Goal: Task Accomplishment & Management: Complete application form

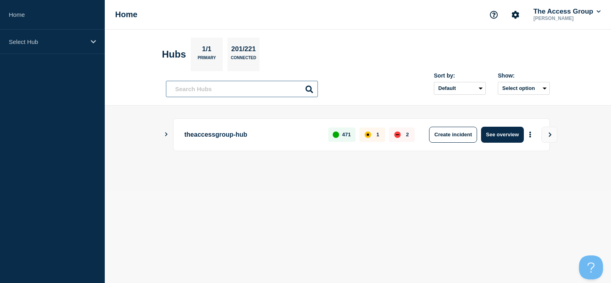
click at [213, 88] on input "text" at bounding box center [242, 89] width 152 height 16
type input "local go"
click at [194, 89] on input "text" at bounding box center [242, 89] width 152 height 16
type input "local gov"
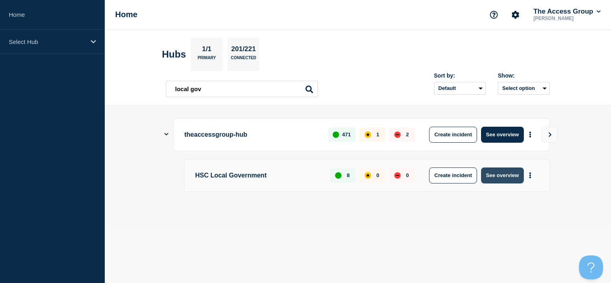
click at [508, 175] on button "See overview" at bounding box center [502, 176] width 42 height 16
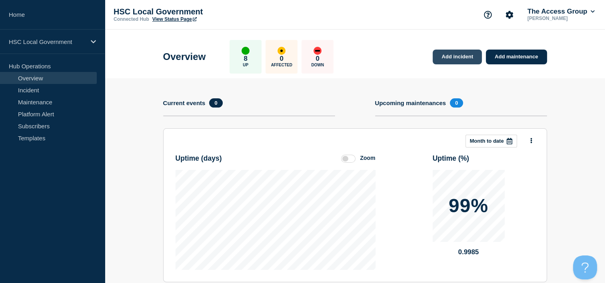
click at [454, 59] on link "Add incident" at bounding box center [457, 57] width 49 height 15
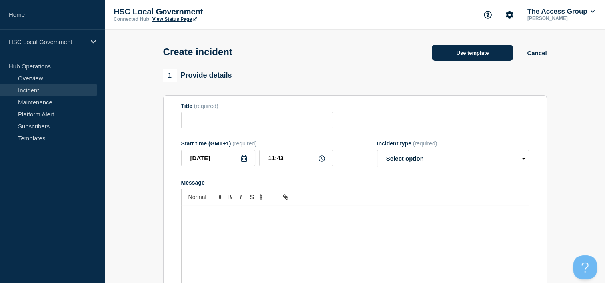
click at [470, 53] on button "Use template" at bounding box center [472, 53] width 81 height 16
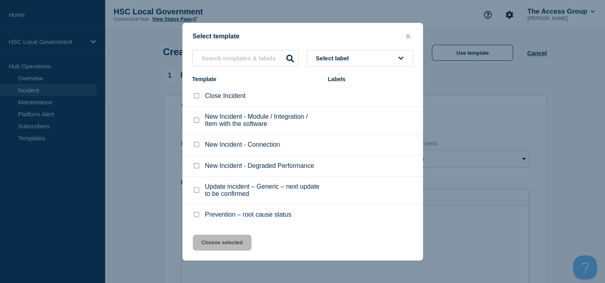
scroll to position [0, 0]
click at [196, 190] on input "Update incident – Generic – next update to be confirmed checkbox" at bounding box center [196, 189] width 5 height 5
checkbox input "true"
click at [244, 248] on button "Choose selected" at bounding box center [222, 243] width 59 height 16
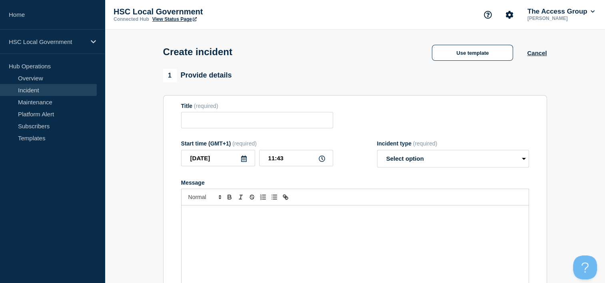
type input "Update incident – Generic – next update to be confirmed"
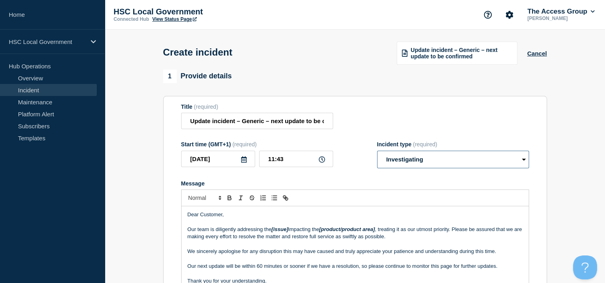
click at [474, 162] on select "Select option Investigating Identified Monitoring" at bounding box center [453, 160] width 152 height 18
select select "identified"
click at [377, 152] on select "Select option Investigating Identified Monitoring" at bounding box center [453, 160] width 152 height 18
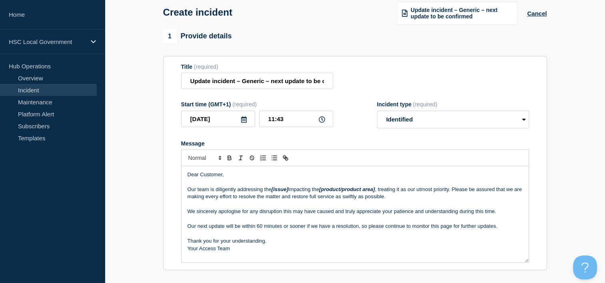
click at [363, 181] on p "Message" at bounding box center [355, 181] width 335 height 7
click at [222, 184] on p "Message" at bounding box center [355, 181] width 335 height 7
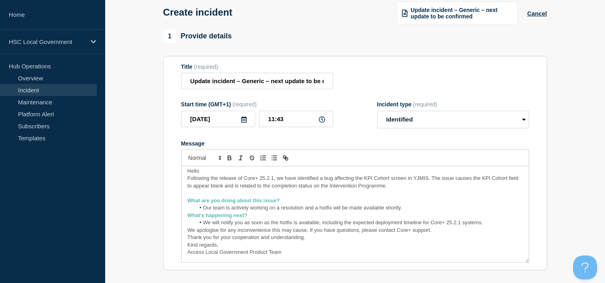
click at [407, 208] on li "Our team is actively working on a resolution and a hotfix will be made availabl…" at bounding box center [359, 207] width 328 height 7
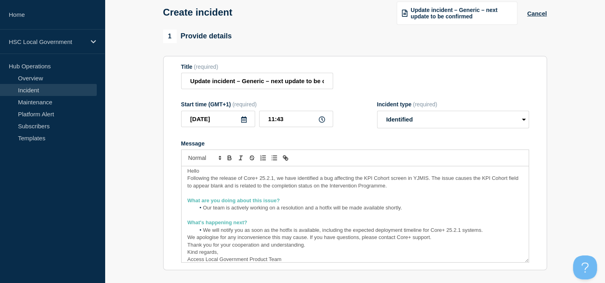
click at [490, 231] on li "We will notify you as soon as the hotfix is available, including the expected d…" at bounding box center [359, 230] width 328 height 7
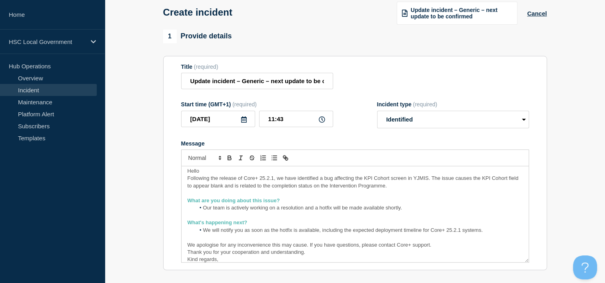
click at [450, 248] on p "We apologise for any inconvenience this may cause. If you have questions, pleas…" at bounding box center [355, 245] width 335 height 7
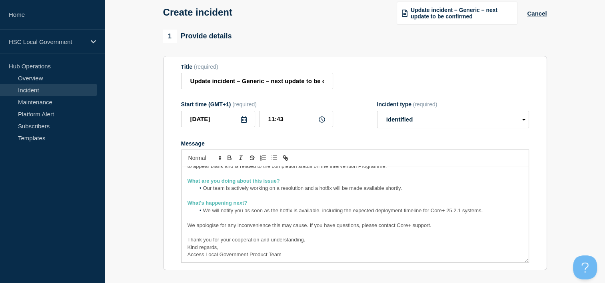
scroll to position [32, 0]
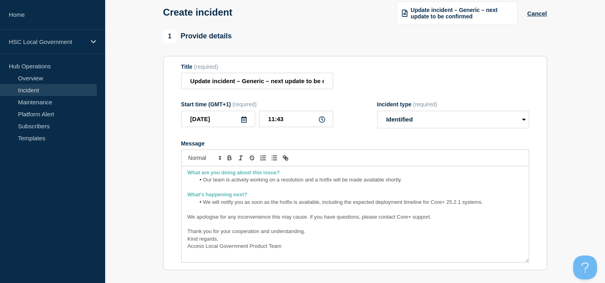
click at [314, 235] on p "Thank you for your cooperation and understanding." at bounding box center [355, 231] width 335 height 7
click at [236, 250] on p "Kind regards," at bounding box center [355, 246] width 335 height 7
click at [300, 253] on p "Access Local Government Product Team" at bounding box center [355, 253] width 335 height 7
click at [234, 246] on p "Kind regards," at bounding box center [355, 246] width 335 height 7
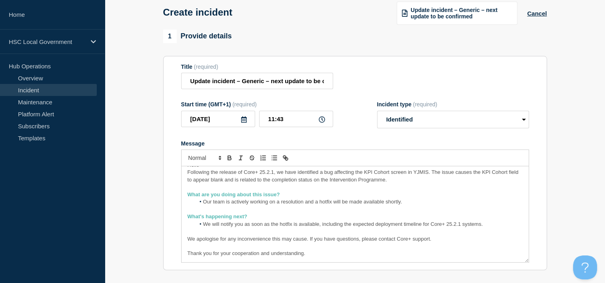
scroll to position [0, 0]
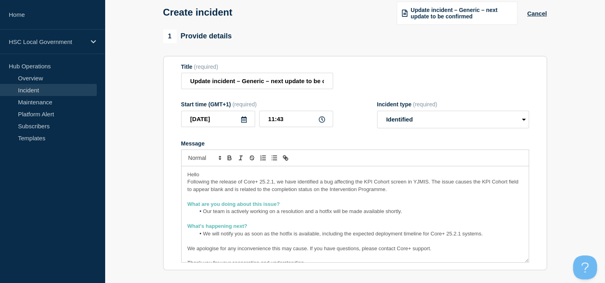
click at [217, 176] on p "Hello" at bounding box center [355, 174] width 335 height 7
click at [280, 205] on p "What are you doing about this issue?" at bounding box center [355, 204] width 335 height 7
click at [188, 174] on span "Hello ," at bounding box center [195, 175] width 15 height 6
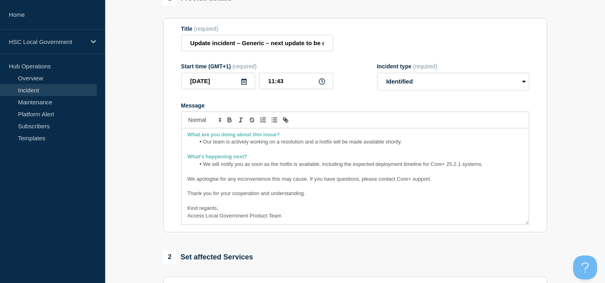
scroll to position [200, 0]
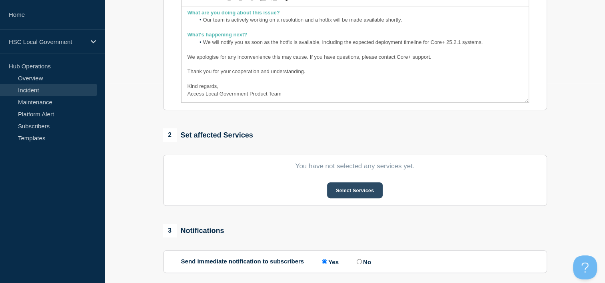
click at [364, 187] on button "Select Services" at bounding box center [355, 190] width 56 height 16
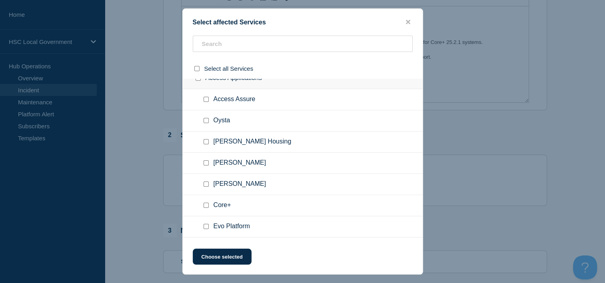
scroll to position [30, 0]
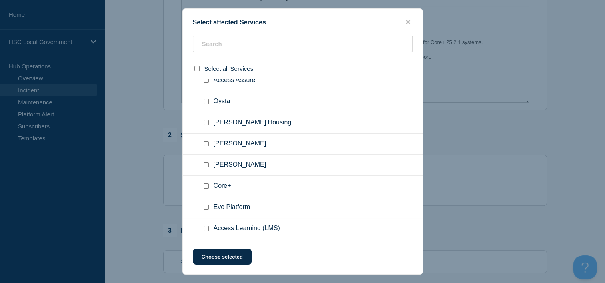
drag, startPoint x: 205, startPoint y: 186, endPoint x: 207, endPoint y: 190, distance: 4.3
click at [205, 186] on input "Core+ checkbox" at bounding box center [206, 186] width 5 height 5
checkbox input "true"
click at [219, 257] on button "Choose selected" at bounding box center [222, 257] width 59 height 16
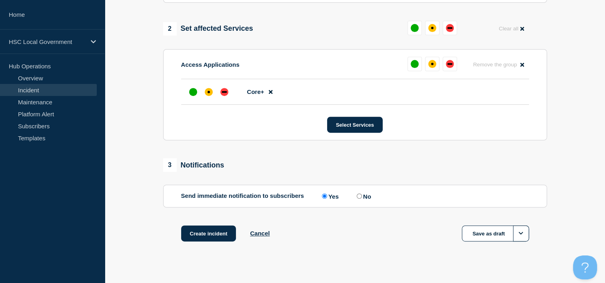
scroll to position [320, 0]
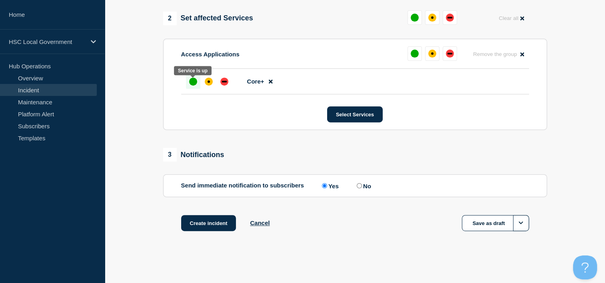
click at [194, 81] on div "up" at bounding box center [193, 82] width 8 height 8
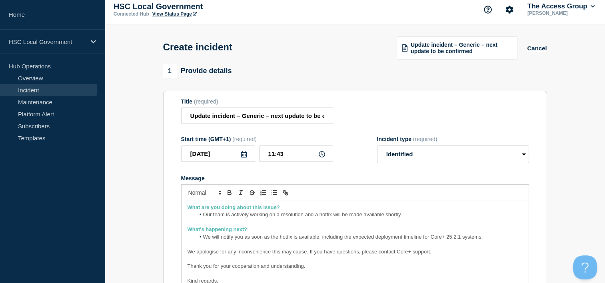
scroll to position [0, 0]
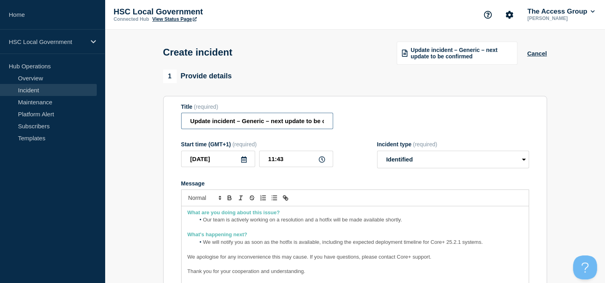
click at [246, 126] on input "Update incident – Generic – next update to be confirmed" at bounding box center [257, 121] width 152 height 16
paste input "Core+ 25.2.1 Update – KPI Screen Bug & Next Steps"
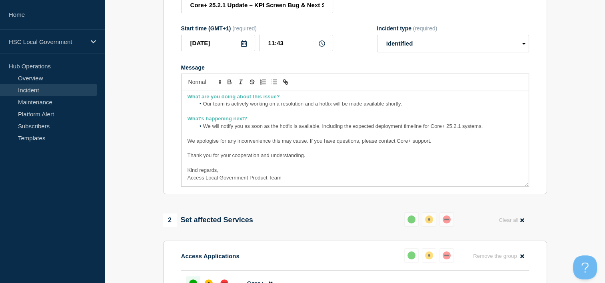
scroll to position [40, 0]
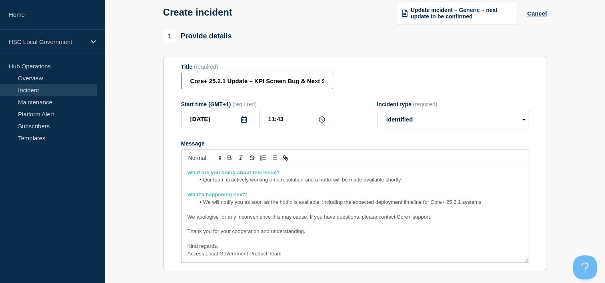
click at [250, 83] on input "Core+ 25.2.1 Update – KPI Screen Bug & Next Steps" at bounding box center [257, 81] width 152 height 16
click at [124, 127] on section "1 Provide details Title (required) Core+ 25.2.1 Update - KPI Screen Bug & Next …" at bounding box center [355, 280] width 500 height 500
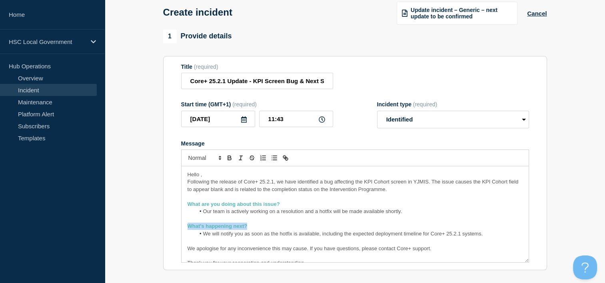
drag, startPoint x: 248, startPoint y: 226, endPoint x: 136, endPoint y: 226, distance: 112.0
click at [136, 226] on section "1 Provide details Title (required) Core+ 25.2.1 Update - KPI Screen Bug & Next …" at bounding box center [355, 280] width 500 height 500
click at [229, 161] on icon "Toggle bold text" at bounding box center [229, 157] width 7 height 7
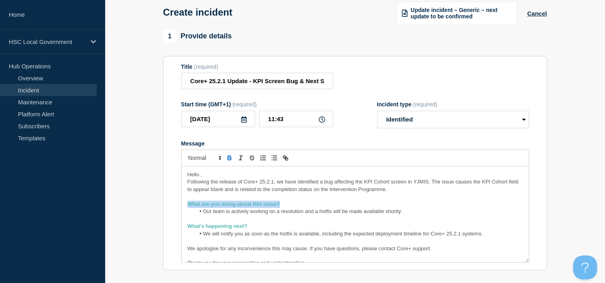
drag, startPoint x: 289, startPoint y: 204, endPoint x: 142, endPoint y: 204, distance: 146.8
click at [142, 204] on section "1 Provide details Title (required) Core+ 25.2.1 Update - KPI Screen Bug & Next …" at bounding box center [355, 280] width 500 height 500
click at [227, 157] on icon "Toggle bold text" at bounding box center [229, 157] width 7 height 7
click at [230, 162] on icon "Toggle bold text" at bounding box center [229, 157] width 7 height 7
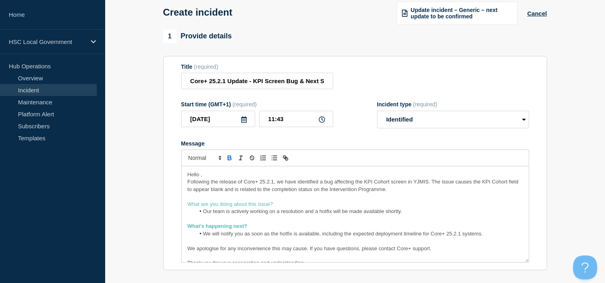
click at [229, 157] on icon "Toggle bold text" at bounding box center [229, 157] width 7 height 7
click at [202, 212] on li "Our team is actively working on a resolution and a hotfix will be made availabl…" at bounding box center [359, 211] width 328 height 7
click at [274, 162] on icon "Toggle bulleted list" at bounding box center [274, 157] width 7 height 7
click at [203, 235] on span "Message" at bounding box center [203, 233] width 0 height 7
click at [275, 162] on icon "Toggle bulleted list" at bounding box center [274, 157] width 7 height 7
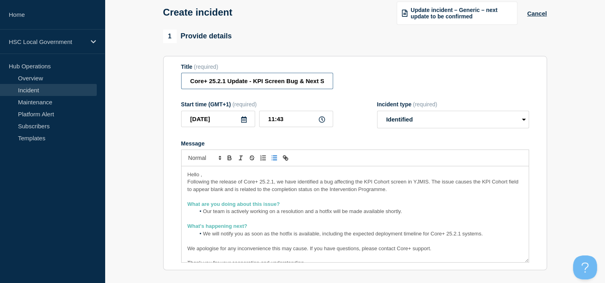
click at [250, 85] on input "Core+ 25.2.1 Update - KPI Screen Bug & Next Steps" at bounding box center [257, 81] width 152 height 16
paste input "update – KPI Cohort screen bug and next s"
type input "Core+ 25.2.1 update – KPI Cohort screen bug and next steps"
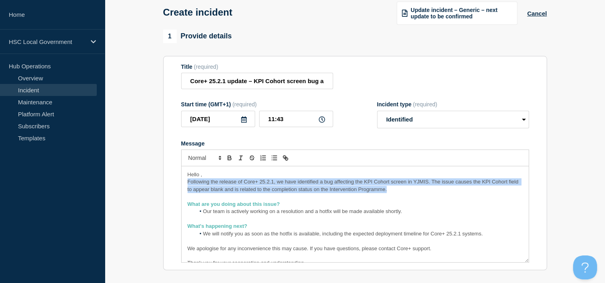
drag, startPoint x: 403, startPoint y: 190, endPoint x: 92, endPoint y: 184, distance: 310.9
click at [92, 184] on div "Home HSC Local Government Hub Operations Overview Incident Maintenance Platform…" at bounding box center [302, 260] width 605 height 601
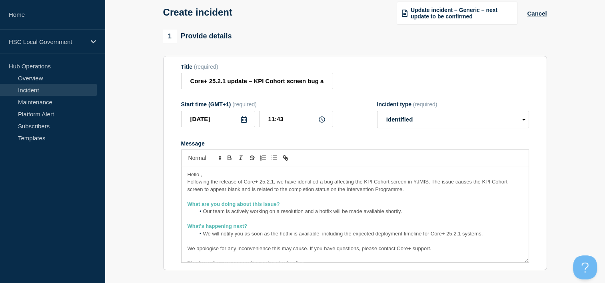
drag, startPoint x: 200, startPoint y: 178, endPoint x: 246, endPoint y: 181, distance: 46.5
click at [200, 178] on span "Hello ," at bounding box center [195, 175] width 15 height 6
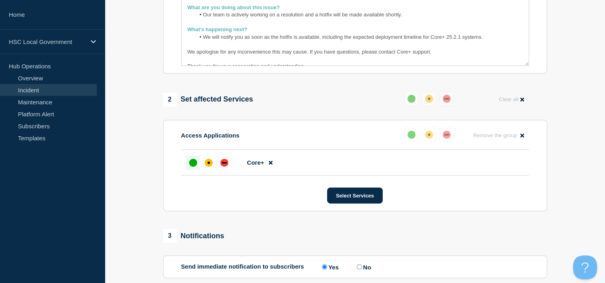
scroll to position [240, 0]
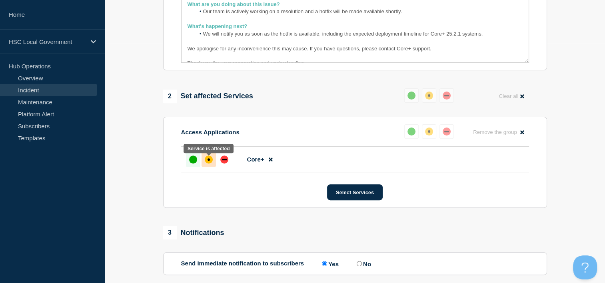
click at [212, 162] on div "affected" at bounding box center [209, 160] width 8 height 8
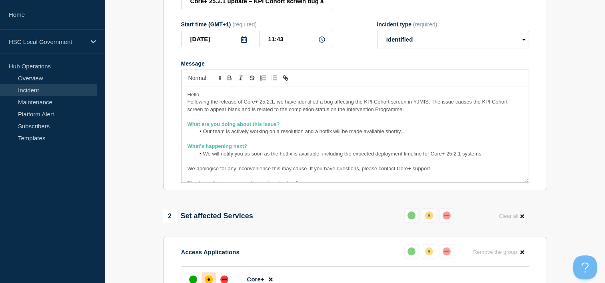
click at [203, 132] on span "Our team is actively working on a resolution and a hotfix will be made availabl…" at bounding box center [302, 131] width 199 height 6
click at [202, 155] on li "We will notify you as soon as the hotfix is available, including the expected d…" at bounding box center [359, 153] width 328 height 7
drag, startPoint x: 253, startPoint y: 149, endPoint x: 166, endPoint y: 154, distance: 87.7
click at [166, 154] on section "Title (required) Core+ 25.2.1 update – KPI Cohort screen bug and next steps Sta…" at bounding box center [355, 83] width 384 height 215
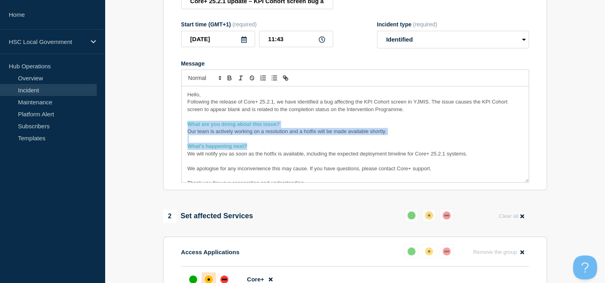
drag, startPoint x: 253, startPoint y: 147, endPoint x: 169, endPoint y: 128, distance: 86.2
click at [169, 128] on section "Title (required) Core+ 25.2.1 update – KPI Cohort screen bug and next steps Sta…" at bounding box center [355, 83] width 384 height 215
click at [254, 140] on p "Message" at bounding box center [355, 139] width 335 height 7
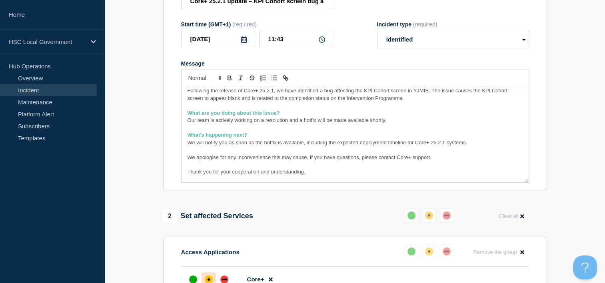
scroll to position [0, 0]
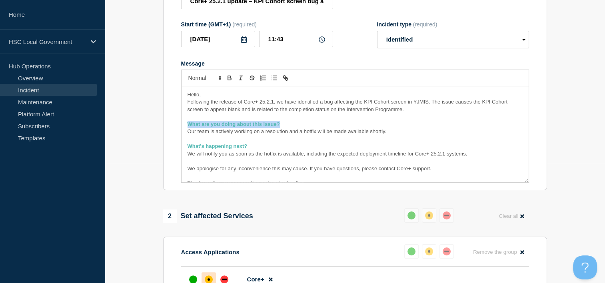
drag, startPoint x: 285, startPoint y: 128, endPoint x: 186, endPoint y: 125, distance: 98.8
click at [186, 125] on div "Hello, Following the release of Core+ 25.2.1, we have identified a bug affectin…" at bounding box center [355, 134] width 347 height 96
copy strong "What are you doing about this issue?"
click at [482, 133] on p "Our team is actively working on a resolution and a hotfix will be made availabl…" at bounding box center [355, 131] width 335 height 7
drag, startPoint x: 274, startPoint y: 124, endPoint x: 166, endPoint y: 128, distance: 108.5
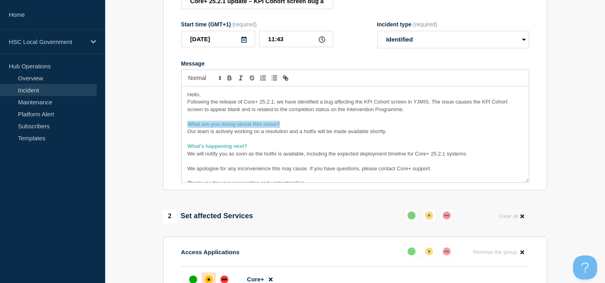
click at [166, 128] on section "Title (required) Core+ 25.2.1 update – KPI Cohort screen bug and next steps Sta…" at bounding box center [355, 83] width 384 height 215
click at [299, 126] on p "What are you doing about this issue?" at bounding box center [355, 124] width 335 height 7
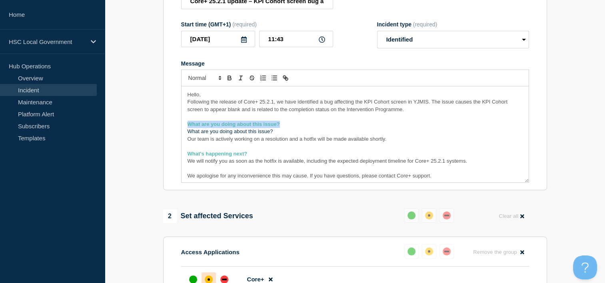
drag, startPoint x: 286, startPoint y: 126, endPoint x: 159, endPoint y: 130, distance: 126.9
click at [159, 130] on div "1 Provide details Title (required) Core+ 25.2.1 update – KPI Cohort screen bug …" at bounding box center [354, 200] width 393 height 500
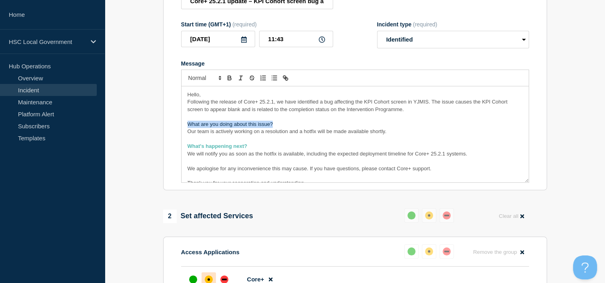
drag, startPoint x: 280, startPoint y: 126, endPoint x: 117, endPoint y: 127, distance: 163.6
click at [117, 127] on section "1 Provide details Title (required) Core+ 25.2.1 update – KPI Cohort screen bug …" at bounding box center [355, 200] width 500 height 500
click at [230, 78] on icon "Toggle bold text" at bounding box center [229, 77] width 3 height 2
click at [251, 157] on span "We will notify you as soon as the hotfix is available, including the expected d…" at bounding box center [328, 154] width 280 height 6
drag, startPoint x: 216, startPoint y: 150, endPoint x: 166, endPoint y: 150, distance: 49.6
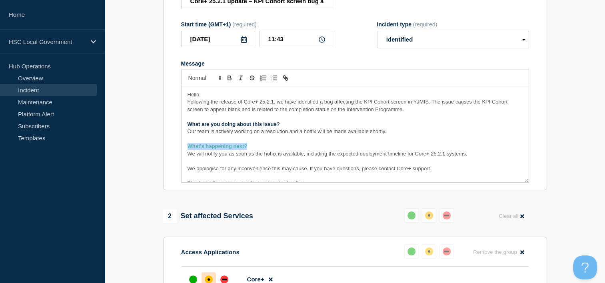
click at [166, 150] on section "Title (required) Core+ 25.2.1 update – KPI Cohort screen bug and next steps Sta…" at bounding box center [355, 83] width 384 height 215
click at [500, 135] on p "Our team is actively working on a resolution and a hotfix will be made availabl…" at bounding box center [355, 131] width 335 height 7
click at [286, 134] on span "Our team is actively working on a resolution and a hotfix will be made availabl…" at bounding box center [287, 131] width 199 height 6
click at [206, 150] on p "Message" at bounding box center [355, 146] width 335 height 7
drag, startPoint x: 159, startPoint y: 148, endPoint x: 152, endPoint y: 148, distance: 7.2
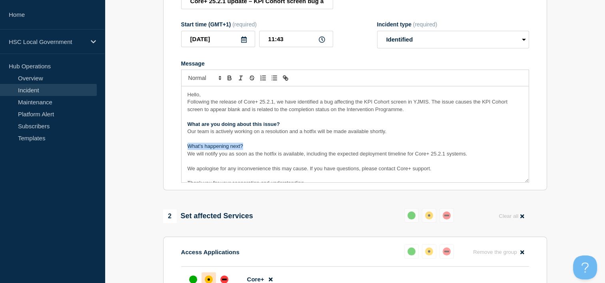
click at [152, 148] on section "1 Provide details Title (required) Core+ 25.2.1 update – KPI Cohort screen bug …" at bounding box center [355, 200] width 500 height 500
click at [227, 82] on icon "Toggle bold text" at bounding box center [229, 77] width 7 height 7
click at [274, 143] on p "Message" at bounding box center [355, 139] width 335 height 7
drag, startPoint x: 250, startPoint y: 146, endPoint x: 132, endPoint y: 147, distance: 117.6
click at [132, 147] on section "1 Provide details Title (required) Core+ 25.2.1 update – KPI Cohort screen bug …" at bounding box center [355, 200] width 500 height 500
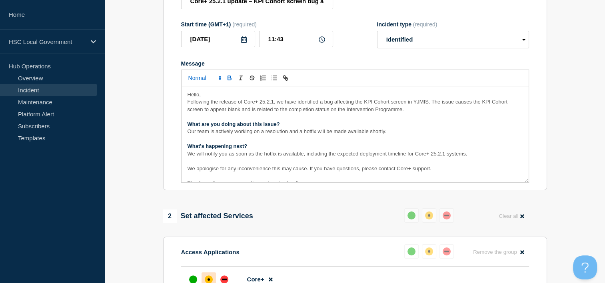
click at [194, 83] on span "Font size" at bounding box center [204, 78] width 39 height 10
click at [205, 111] on span "submenu" at bounding box center [204, 111] width 32 height 12
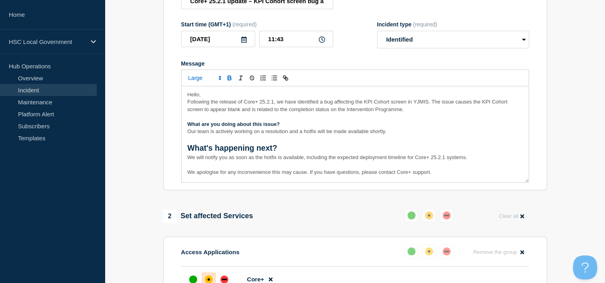
click at [205, 82] on span "Font size" at bounding box center [204, 78] width 39 height 10
click at [207, 105] on span "submenu" at bounding box center [204, 100] width 32 height 10
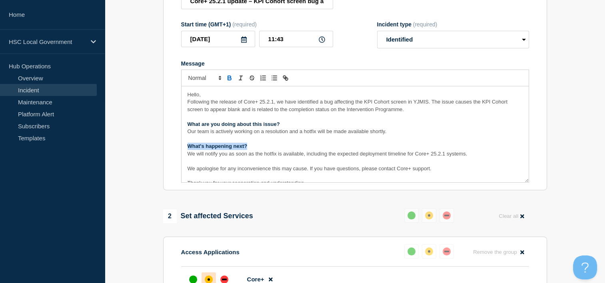
click at [284, 149] on p "What's happening next?" at bounding box center [355, 146] width 335 height 7
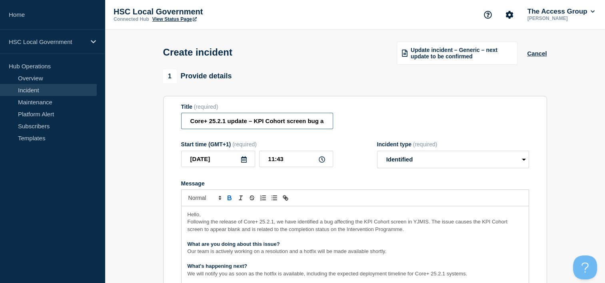
click at [241, 119] on input "Core+ 25.2.1 update – KPI Cohort screen bug and next steps" at bounding box center [257, 121] width 152 height 16
click at [426, 158] on select "Select option Investigating Identified Monitoring" at bounding box center [453, 160] width 152 height 18
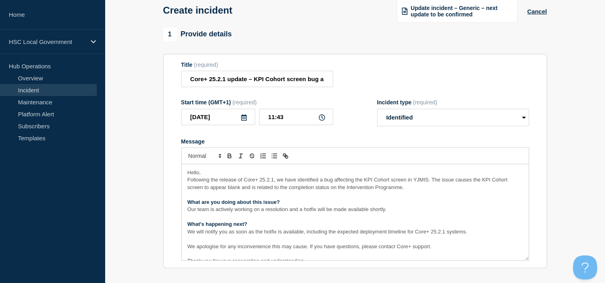
scroll to position [41, 0]
drag, startPoint x: 288, startPoint y: 202, endPoint x: 175, endPoint y: 202, distance: 112.8
click at [175, 202] on section "Title (required) Core+ 25.2.1 update – KPI Cohort screen bug and next steps Sta…" at bounding box center [355, 162] width 384 height 215
click at [229, 159] on icon "Toggle bold text" at bounding box center [229, 158] width 3 height 2
click at [258, 228] on p "What's happening next?" at bounding box center [355, 225] width 335 height 7
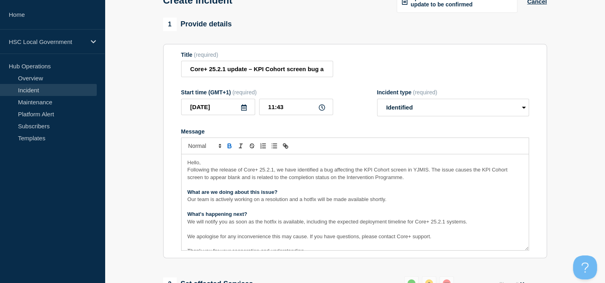
scroll to position [0, 0]
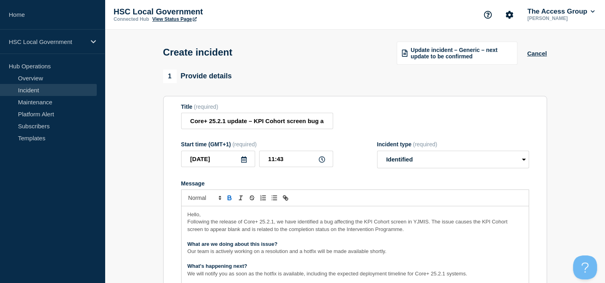
drag, startPoint x: 326, startPoint y: 231, endPoint x: 335, endPoint y: 205, distance: 27.8
click at [326, 231] on span "Following the release of Core+ 25.2.1, we have identified a bug affecting the K…" at bounding box center [349, 225] width 322 height 13
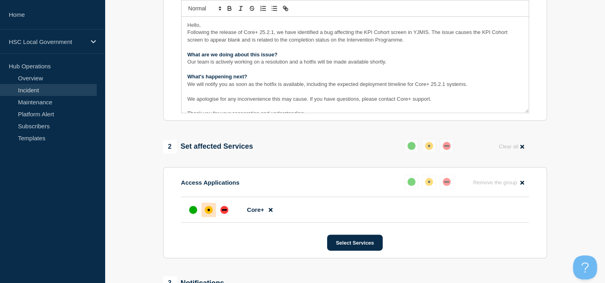
scroll to position [240, 0]
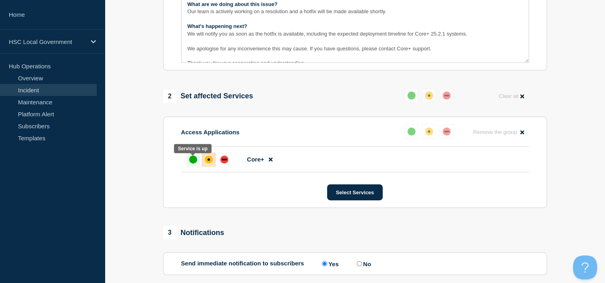
click at [191, 164] on div "up" at bounding box center [193, 160] width 8 height 8
click at [207, 160] on div "affected" at bounding box center [209, 160] width 8 height 8
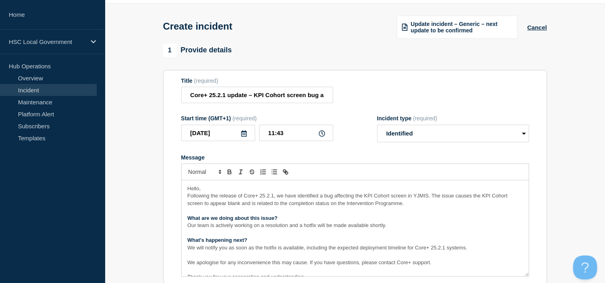
scroll to position [40, 0]
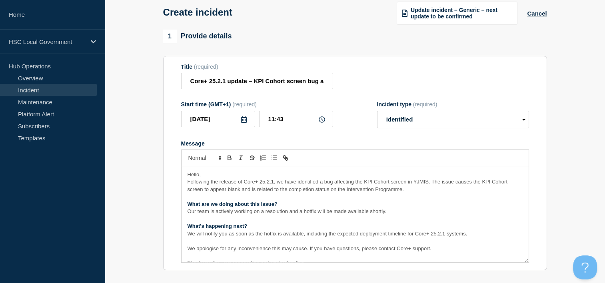
click at [321, 123] on icon at bounding box center [322, 119] width 6 height 6
click at [322, 118] on input "11:43" at bounding box center [296, 119] width 74 height 16
click at [306, 122] on input "11:43" at bounding box center [296, 119] width 74 height 16
click at [530, 13] on button "Cancel" at bounding box center [537, 13] width 20 height 7
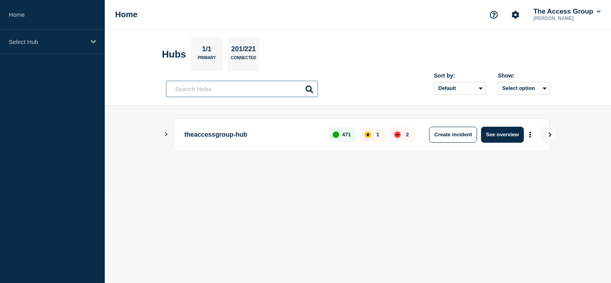
click at [191, 86] on input "text" at bounding box center [242, 89] width 152 height 16
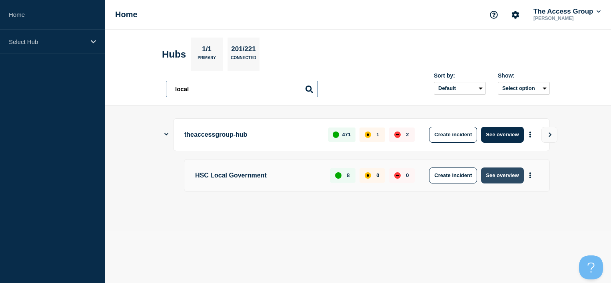
type input "local"
click at [493, 176] on button "See overview" at bounding box center [502, 176] width 42 height 16
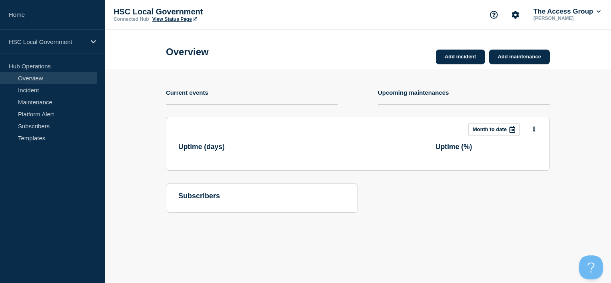
click at [166, 21] on link "View Status Page" at bounding box center [174, 19] width 44 height 6
